Goal: Task Accomplishment & Management: Use online tool/utility

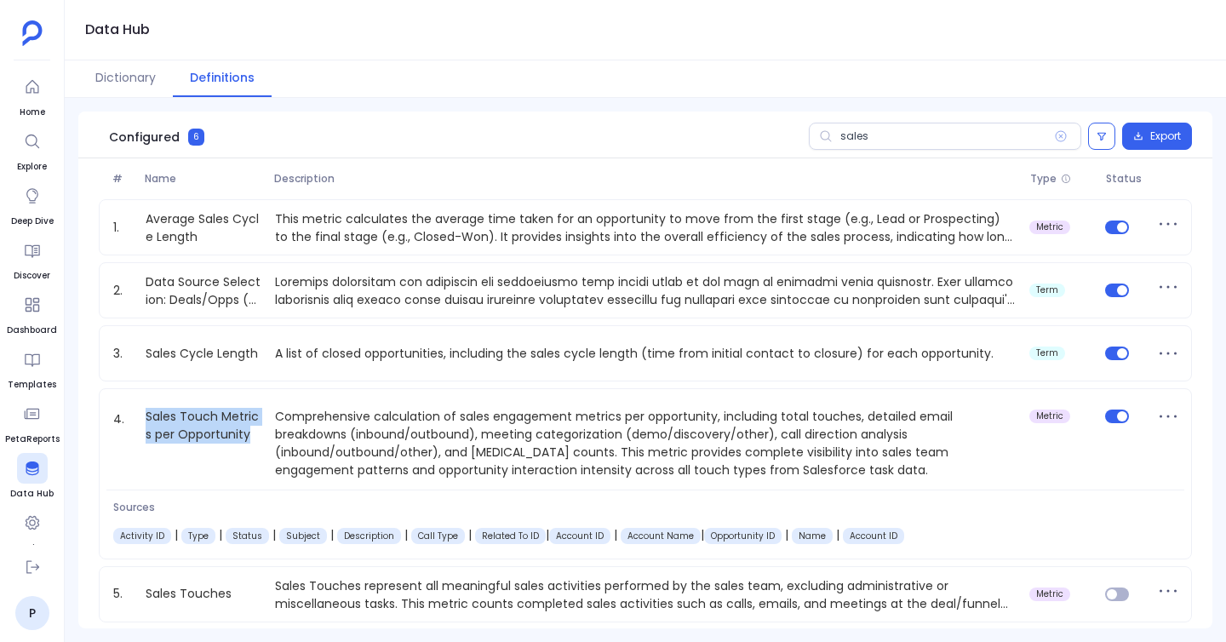
scroll to position [70, 0]
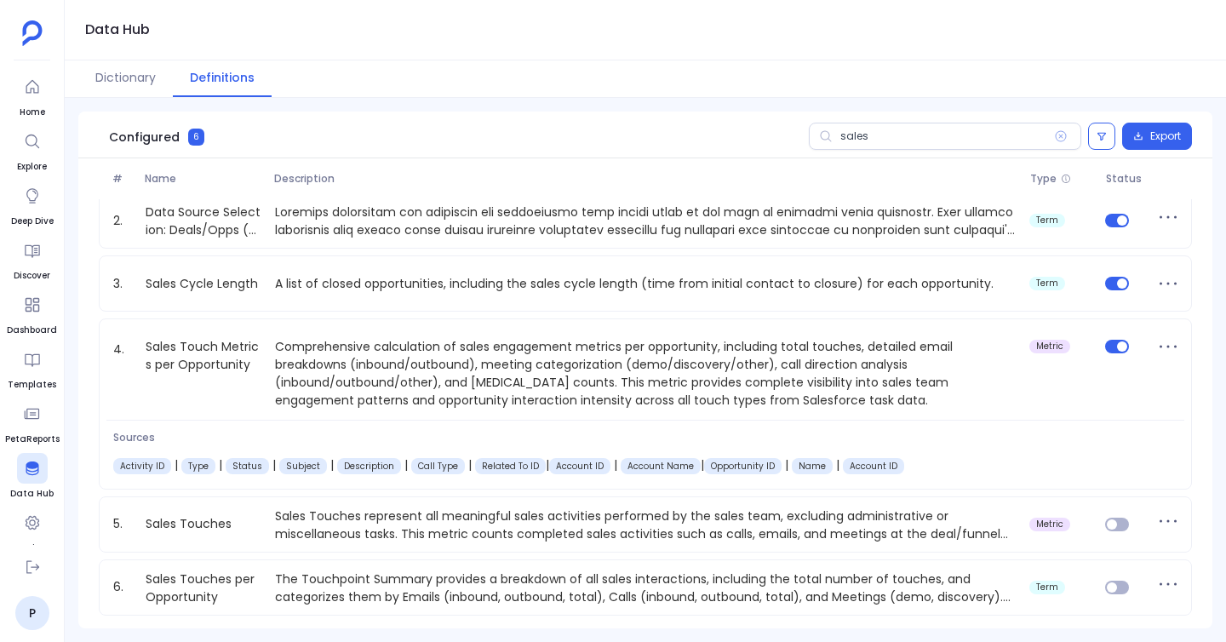
click at [381, 132] on div "Configured 6 sales Export" at bounding box center [645, 135] width 1134 height 47
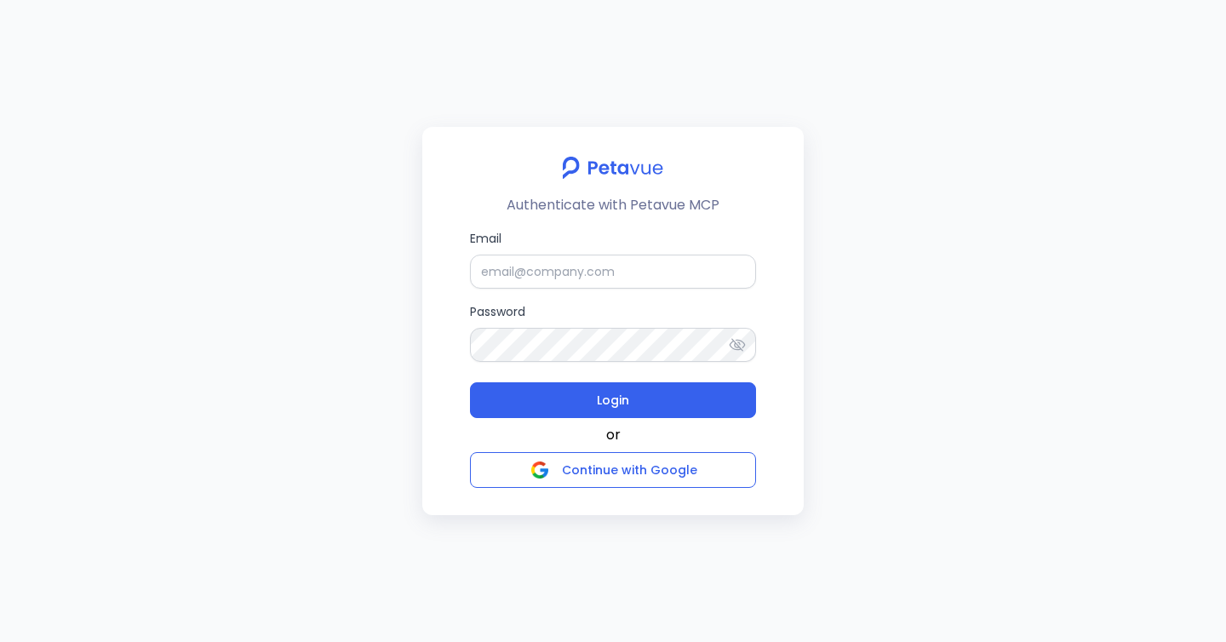
click at [542, 250] on label "Email" at bounding box center [613, 259] width 286 height 60
click at [542, 255] on input "Email" at bounding box center [613, 272] width 286 height 34
click at [543, 270] on input "Email" at bounding box center [613, 272] width 286 height 34
type input "jyotsana2@petavue.com"
click at [470, 382] on button "Login" at bounding box center [613, 400] width 286 height 36
